Goal: Book appointment/travel/reservation

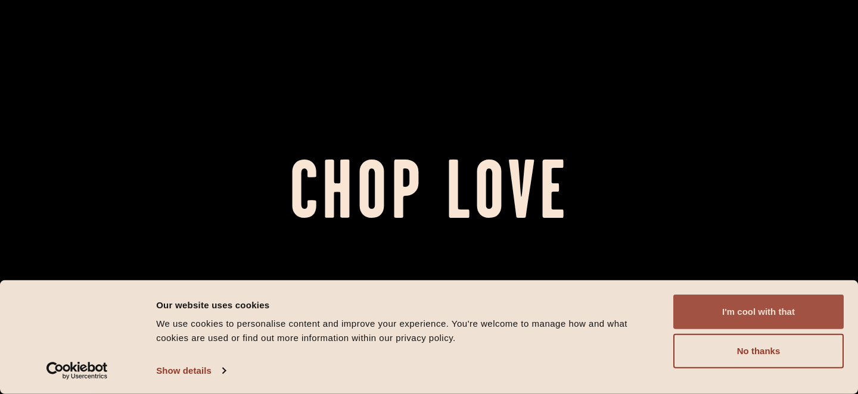
click at [798, 311] on button "I'm cool with that" at bounding box center [758, 312] width 170 height 35
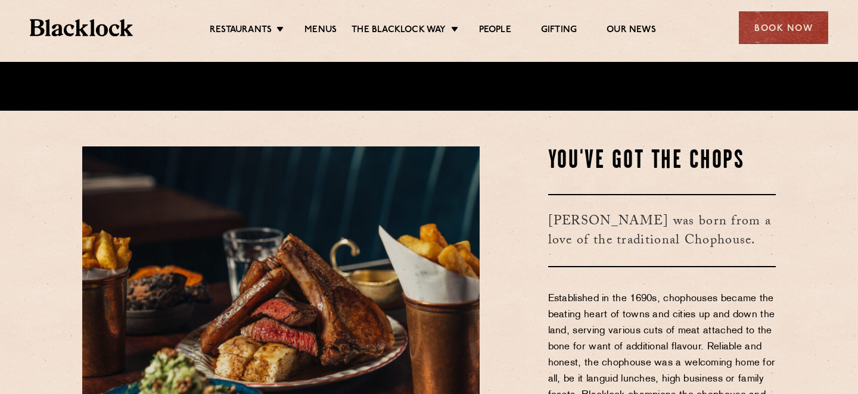
scroll to position [277, 0]
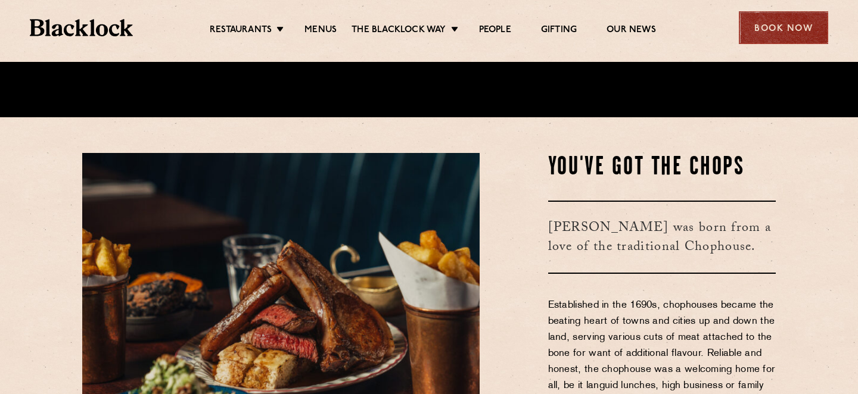
click at [803, 30] on div "Book Now" at bounding box center [782, 27] width 89 height 33
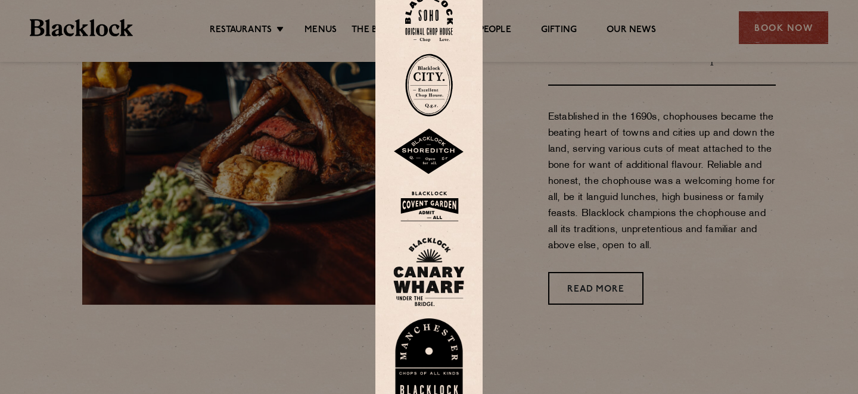
scroll to position [476, 0]
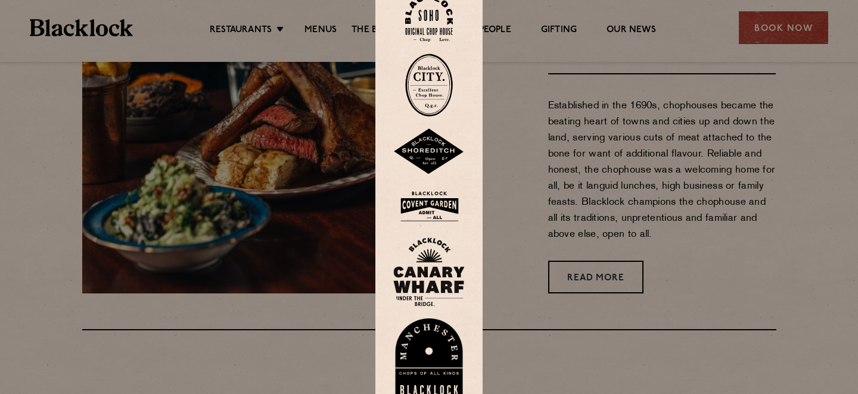
click at [419, 343] on img at bounding box center [428, 360] width 71 height 82
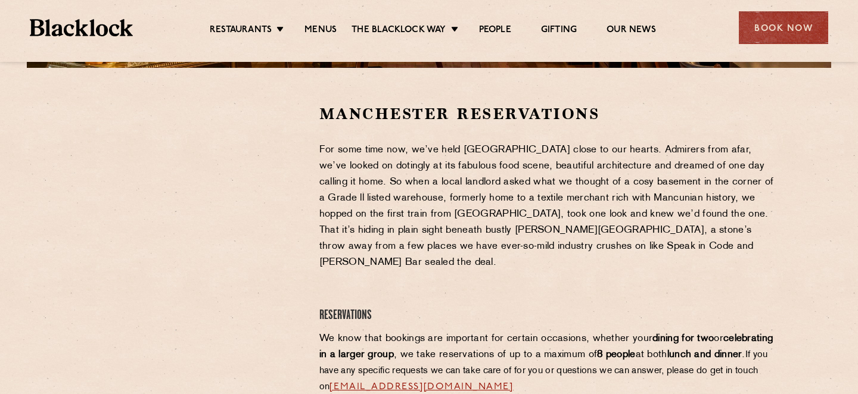
scroll to position [345, 0]
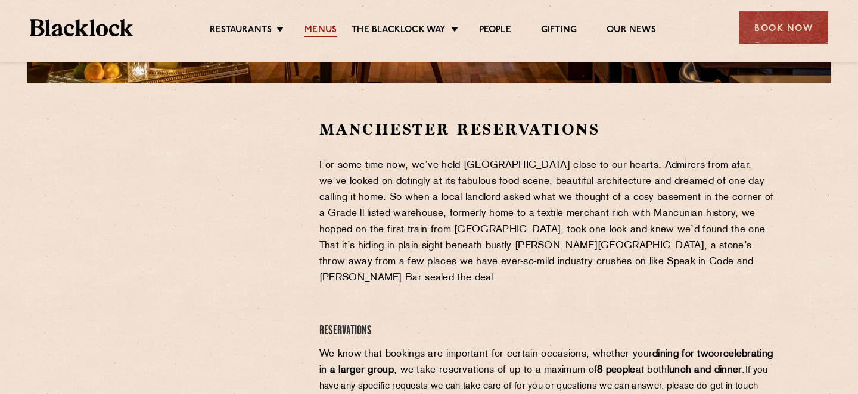
click at [318, 27] on link "Menus" at bounding box center [320, 30] width 32 height 13
